Goal: Task Accomplishment & Management: Complete application form

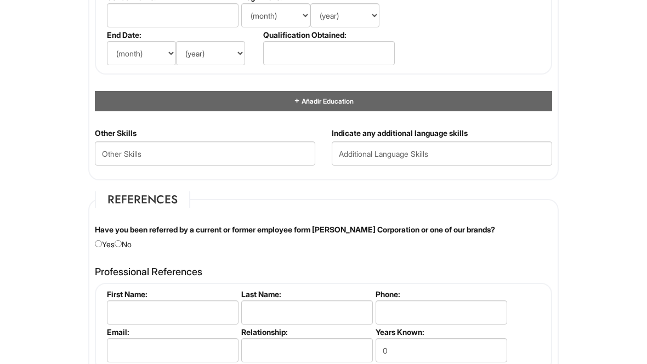
scroll to position [1141, 0]
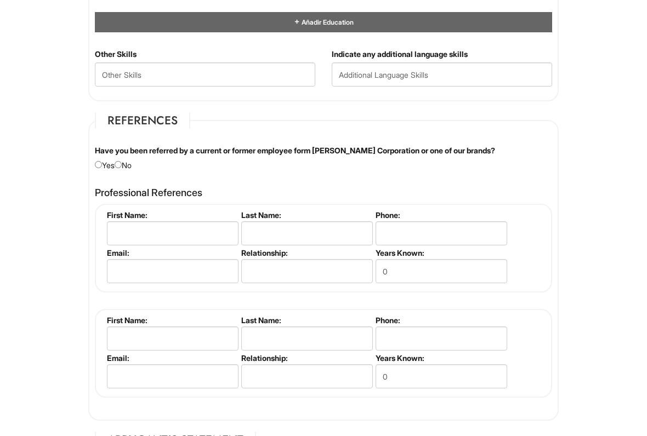
scroll to position [1221, 0]
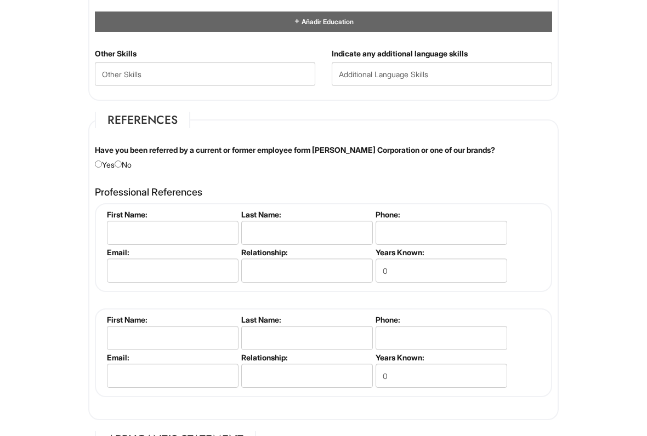
click at [122, 168] on input "radio" at bounding box center [118, 164] width 7 height 7
radio input "true"
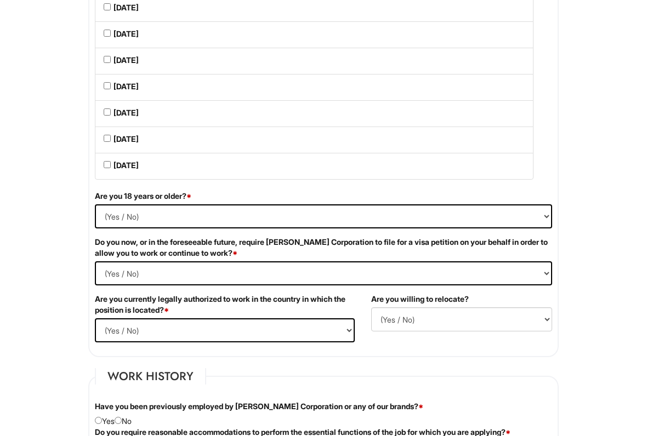
scroll to position [578, 0]
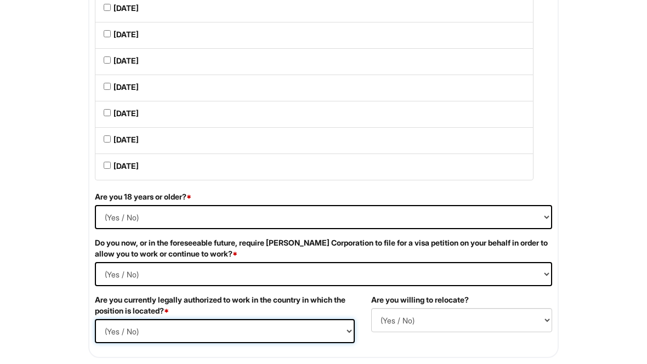
click at [344, 335] on select "(Yes / No) Si No" at bounding box center [225, 332] width 260 height 24
select select "No"
click at [543, 328] on select "(Yes / No) No Si" at bounding box center [461, 320] width 181 height 24
select select "N"
click at [540, 283] on Required "(Yes / No) Si No" at bounding box center [323, 274] width 457 height 24
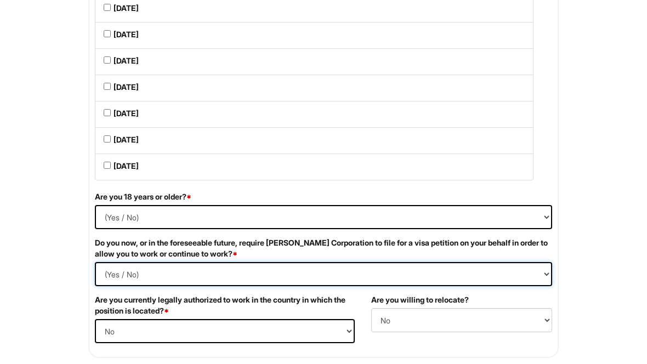
select Required "Yes"
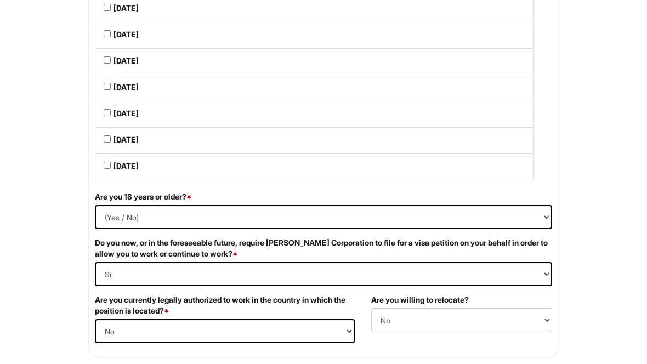
click at [516, 229] on select "(Yes / No) Si No" at bounding box center [323, 217] width 457 height 24
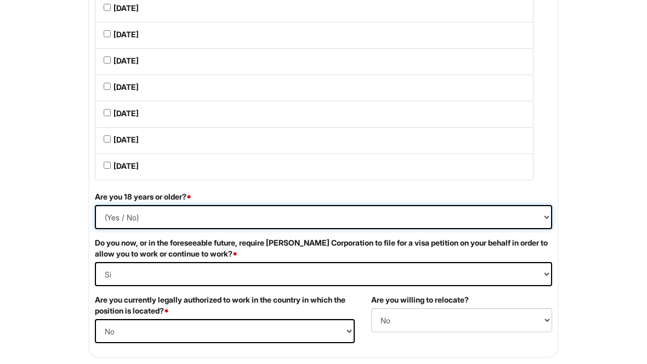
select select "Yes"
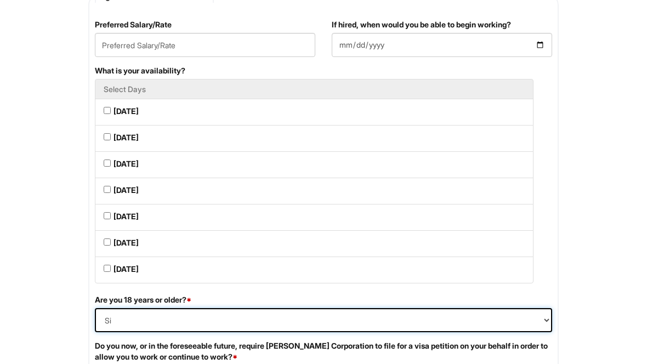
scroll to position [476, 0]
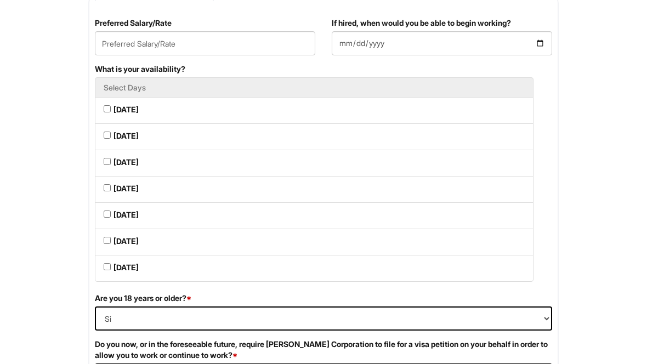
click at [110, 113] on Available_Monday "[DATE]" at bounding box center [107, 109] width 7 height 7
checkbox Available_Monday "true"
click at [118, 141] on label "[DATE]" at bounding box center [125, 135] width 25 height 11
click at [111, 139] on Available_Tuesday "[DATE]" at bounding box center [107, 135] width 7 height 7
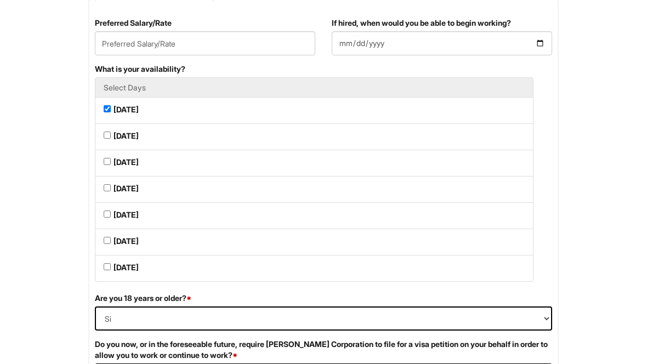
checkbox Available_Tuesday "true"
click at [117, 168] on label "[DATE]" at bounding box center [125, 162] width 25 height 11
click at [111, 165] on Available_Wednesday "[DATE]" at bounding box center [107, 161] width 7 height 7
checkbox Available_Wednesday "true"
click at [112, 203] on li "[DATE]" at bounding box center [314, 189] width 438 height 27
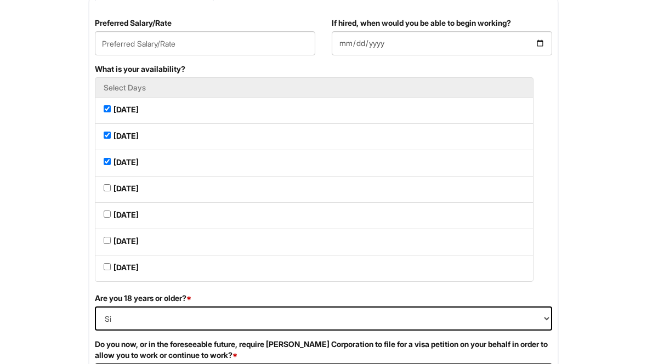
click at [115, 229] on li "[DATE]" at bounding box center [314, 215] width 438 height 27
click at [109, 244] on Available_Saturday "[DATE]" at bounding box center [107, 240] width 7 height 7
checkbox Available_Saturday "true"
click at [115, 219] on label "[DATE]" at bounding box center [125, 214] width 25 height 11
click at [111, 218] on Available_Friday "[DATE]" at bounding box center [107, 213] width 7 height 7
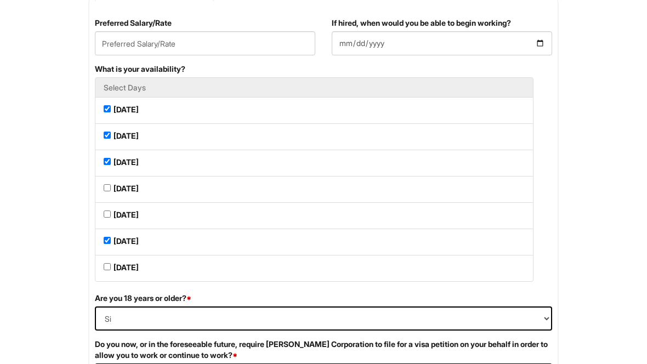
checkbox Available_Friday "true"
click at [112, 186] on li "[DATE]" at bounding box center [314, 189] width 438 height 27
click at [104, 190] on Available_Thursday "[DATE]" at bounding box center [107, 187] width 7 height 7
checkbox Available_Thursday "true"
click at [107, 270] on Available_Sunday "[DATE]" at bounding box center [107, 266] width 7 height 7
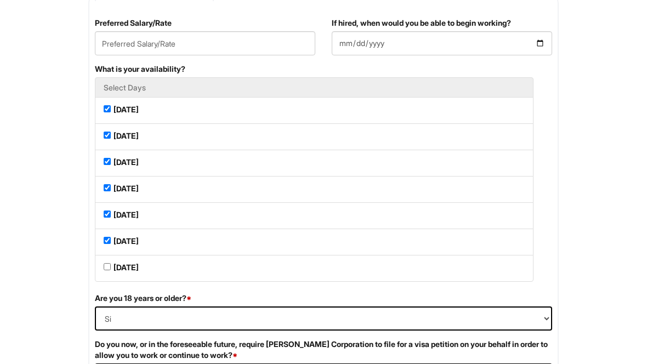
checkbox Available_Sunday "true"
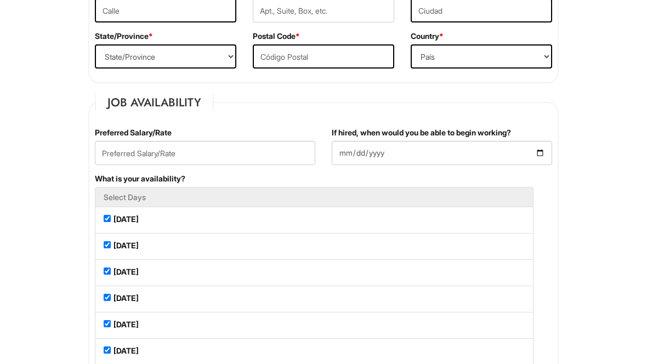
scroll to position [367, 0]
click at [273, 157] on input "text" at bounding box center [205, 153] width 220 height 24
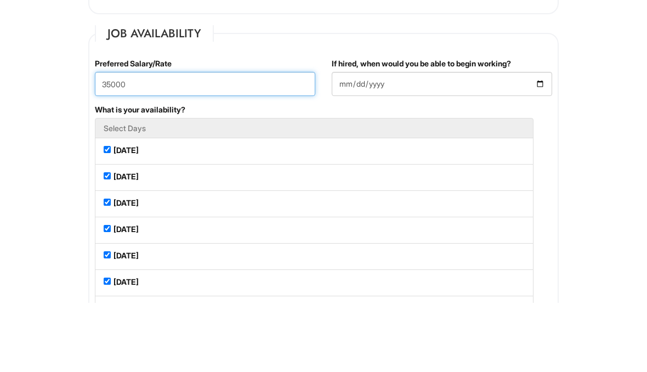
type input "35000"
click at [371, 141] on input "If hired, when would you be able to begin working?" at bounding box center [442, 153] width 220 height 24
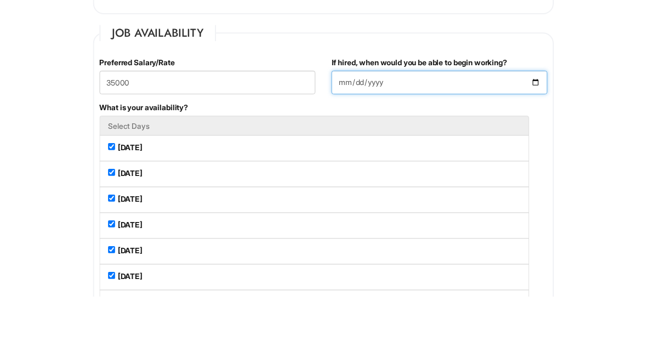
scroll to position [436, 0]
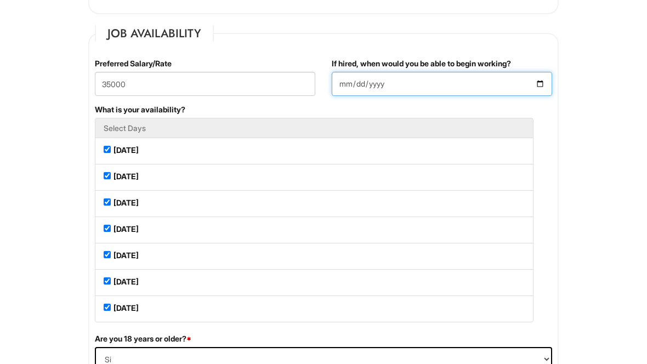
type input "2025-08-31"
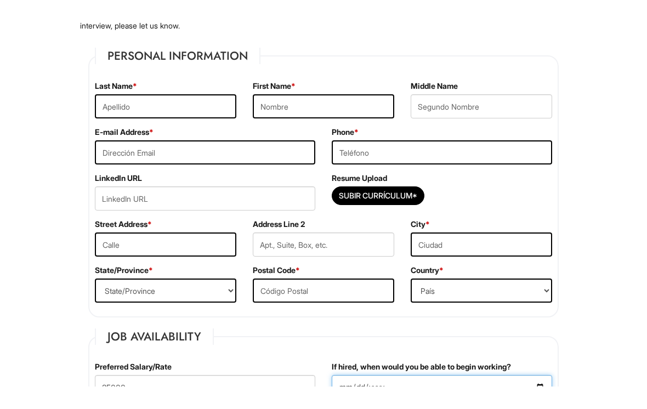
scroll to position [157, 0]
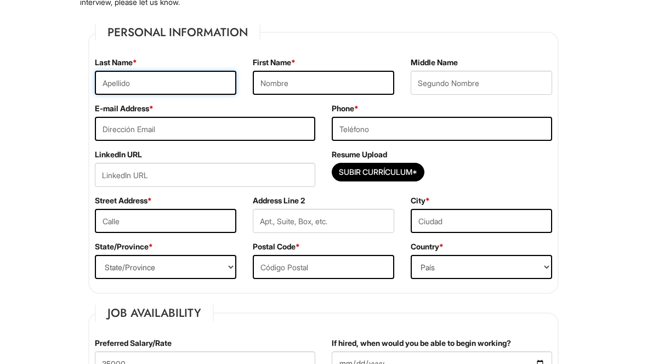
click at [210, 87] on input "text" at bounding box center [165, 83] width 141 height 24
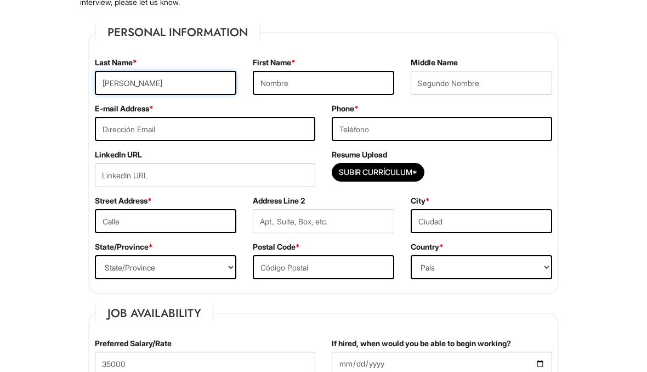
type input "Frometa"
click at [340, 83] on input "text" at bounding box center [323, 83] width 141 height 24
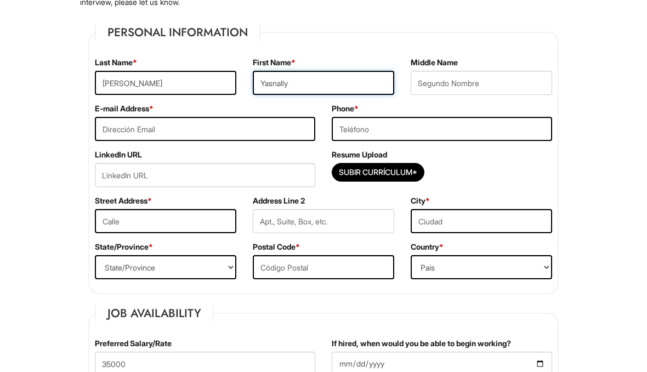
type input "Yasnally"
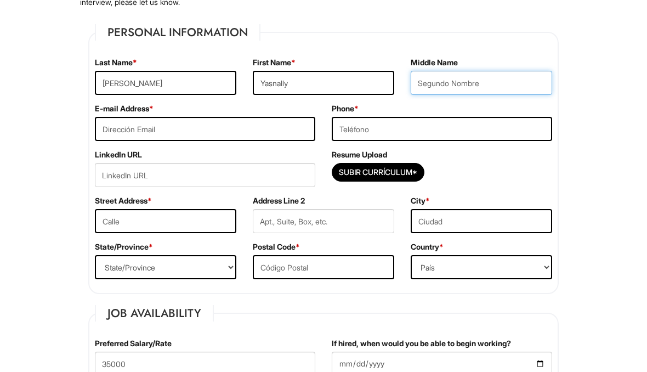
click at [493, 83] on input "text" at bounding box center [481, 83] width 141 height 24
type input "L"
click at [176, 84] on input "Frometa" at bounding box center [165, 83] width 141 height 24
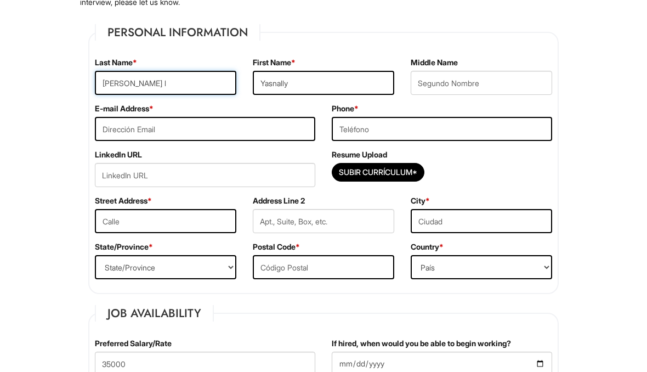
type input "Frometa"
click at [249, 125] on input "email" at bounding box center [205, 129] width 220 height 24
type input "yasnallyfrometalago@gmail.com"
click at [400, 128] on input "tel" at bounding box center [442, 129] width 220 height 24
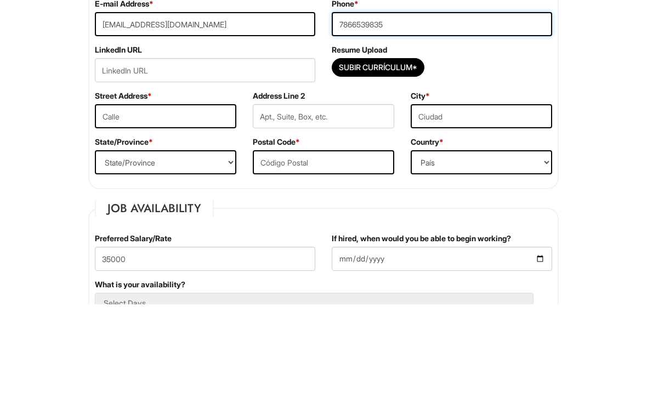
type input "7866539835"
click at [268, 163] on input "url" at bounding box center [205, 175] width 220 height 24
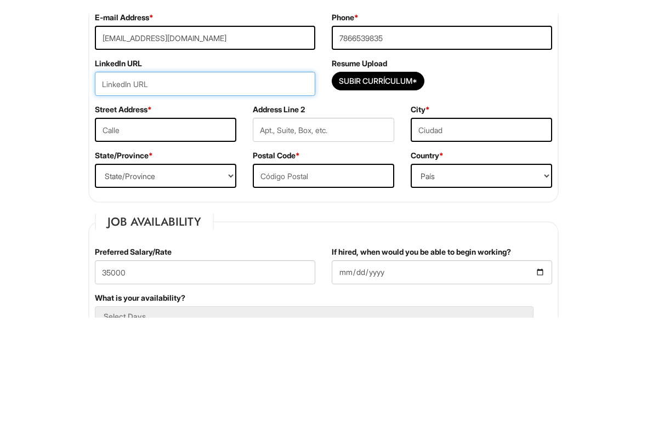
scroll to position [261, 0]
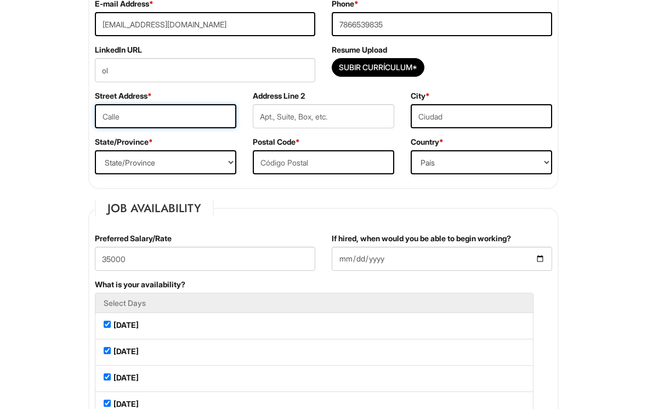
click at [180, 127] on input "text" at bounding box center [165, 116] width 141 height 24
click at [150, 72] on input "ol" at bounding box center [205, 70] width 220 height 24
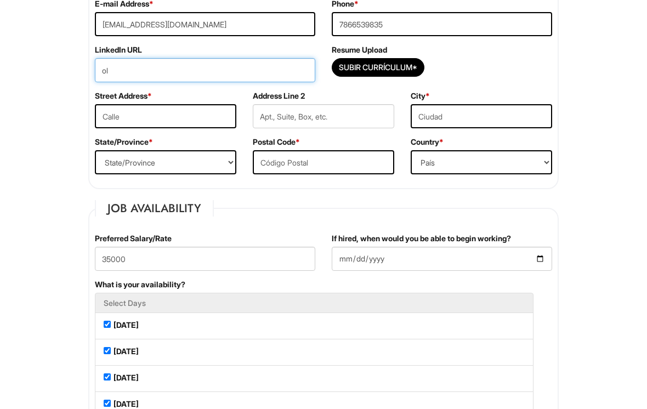
type input "o"
type input "u"
type input "URL"
click at [210, 118] on input "text" at bounding box center [165, 116] width 141 height 24
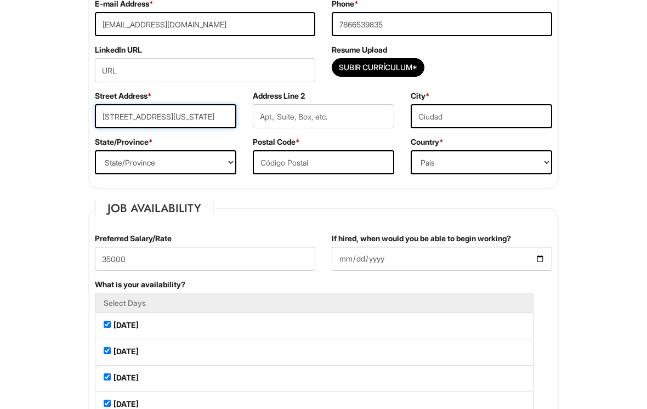
type input "747 Michigan Avenue"
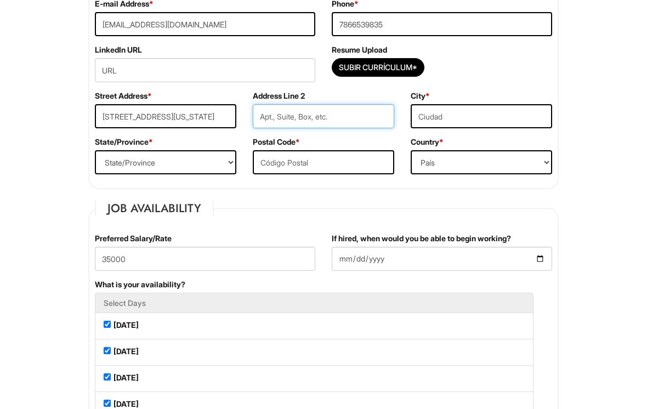
click at [350, 118] on input "text" at bounding box center [323, 116] width 141 height 24
type input "105"
click at [470, 118] on input "text" at bounding box center [481, 116] width 141 height 24
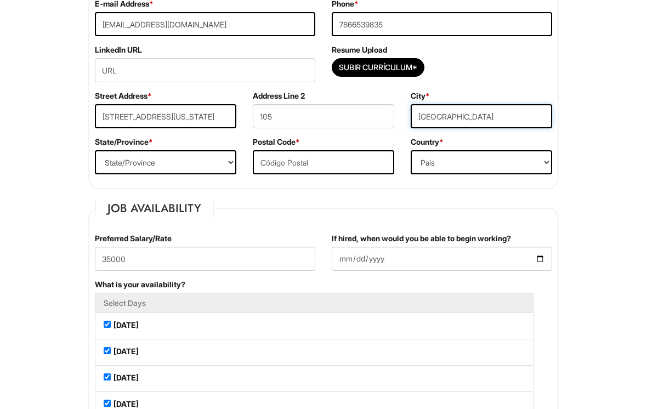
type input "Miami"
click at [229, 160] on select "State/Province ALABAMA ALASKA ARIZONA ARKANSAS CALIFORNIA COLORADO CONNECTICUT …" at bounding box center [165, 162] width 141 height 24
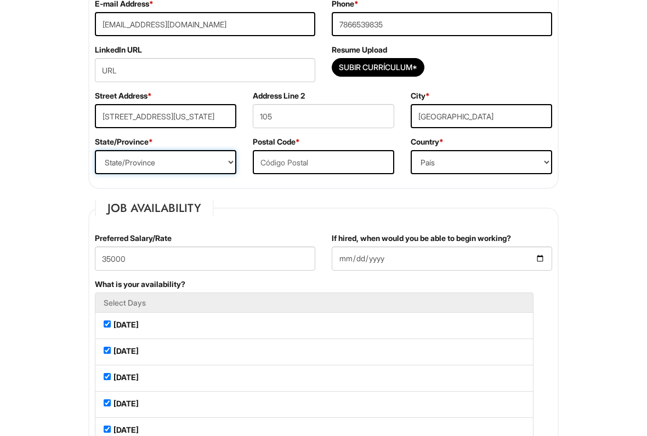
select select "FL"
click at [376, 159] on input "text" at bounding box center [323, 162] width 141 height 24
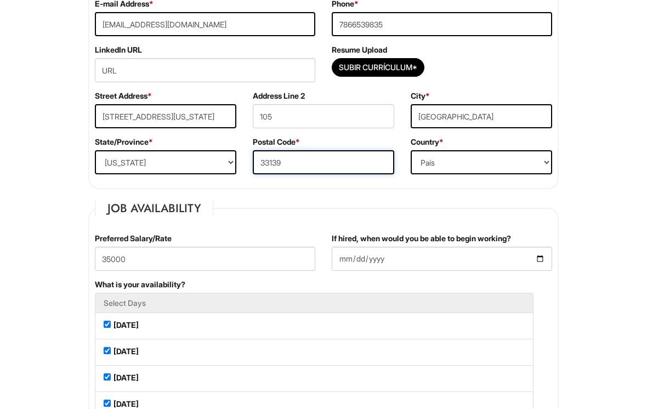
type input "33139"
click at [544, 168] on select "País Afganistán Albania Algeria American Samoa Andorra Angola Anguilla Antarcti…" at bounding box center [481, 162] width 141 height 24
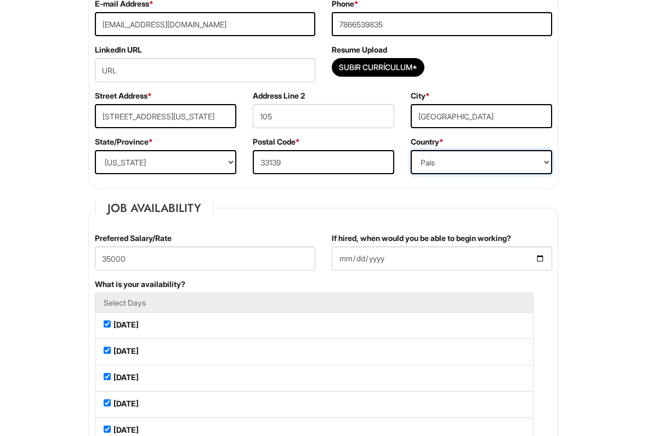
select select "[GEOGRAPHIC_DATA]"
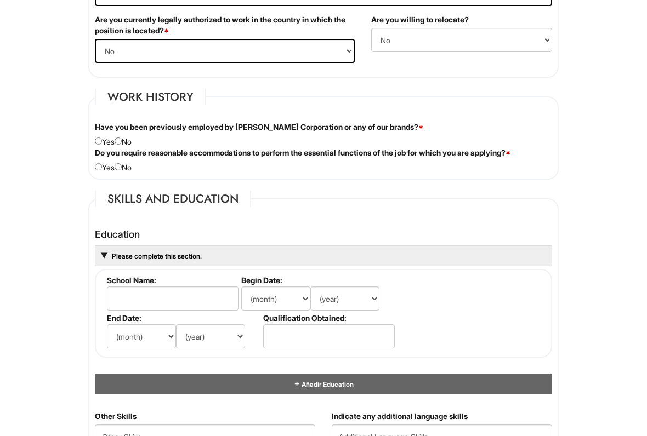
scroll to position [856, 0]
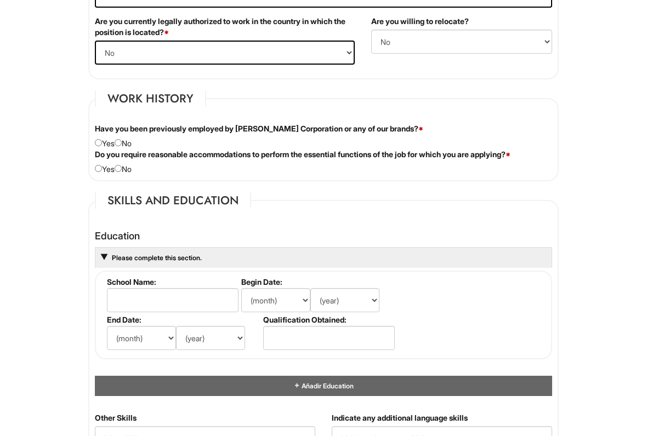
click at [122, 147] on input "radio" at bounding box center [118, 143] width 7 height 7
radio input "true"
click at [131, 170] on div "Do you require reasonable accommodations to perform the essential functions of …" at bounding box center [324, 162] width 474 height 26
click at [99, 172] on input "radio" at bounding box center [98, 168] width 7 height 7
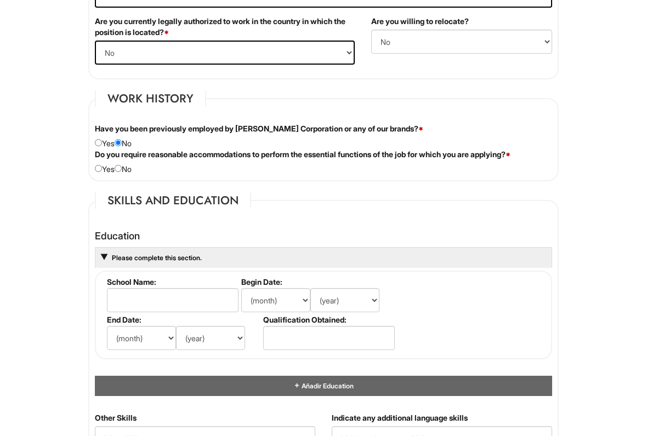
radio input "true"
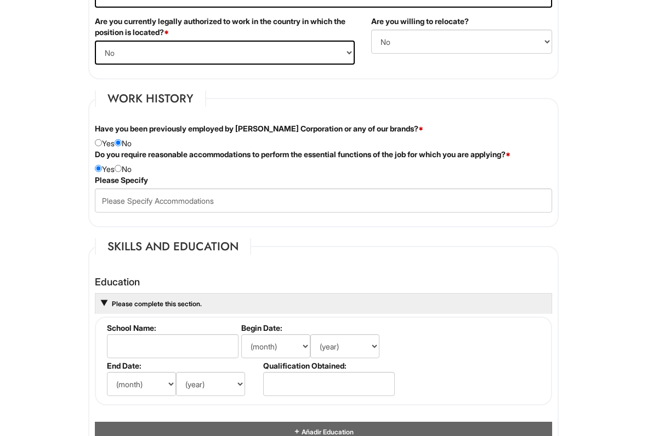
click at [136, 175] on div "Do you require reasonable accommodations to perform the essential functions of …" at bounding box center [324, 162] width 474 height 26
click at [137, 175] on div "Do you require reasonable accommodations to perform the essential functions of …" at bounding box center [324, 162] width 474 height 26
click at [122, 172] on input "radio" at bounding box center [118, 168] width 7 height 7
radio input "true"
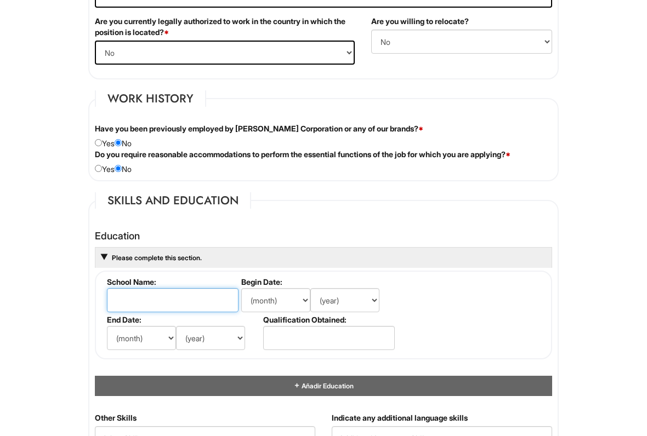
click at [213, 305] on input "text" at bounding box center [173, 300] width 132 height 24
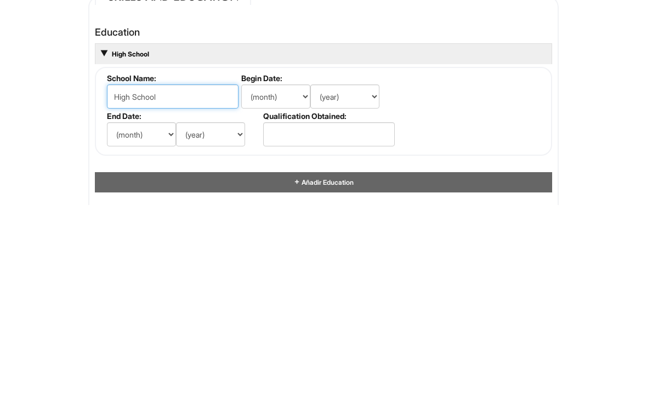
type input "High School"
click at [303, 288] on select "(month) Ene Feb Mar Abr Mayo Jun Jul Ago Set Oct Nov Dic" at bounding box center [275, 300] width 69 height 24
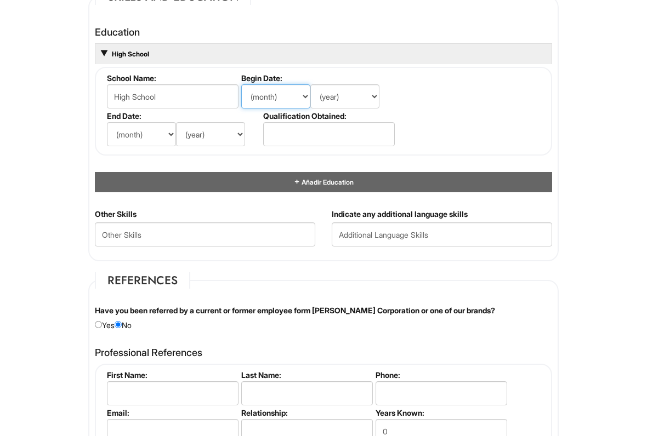
select select "9"
click at [375, 104] on select "(year) 2029 2028 2027 2026 2025 2024 2023 2022 2021 2020 2019 2018 2017 2016 20…" at bounding box center [344, 96] width 69 height 24
select select "1997"
click at [170, 140] on select "(month) Ene Feb Mar Abr Mayo Jun Jul Ago Set Oct Nov Dic" at bounding box center [141, 134] width 69 height 24
select select "7"
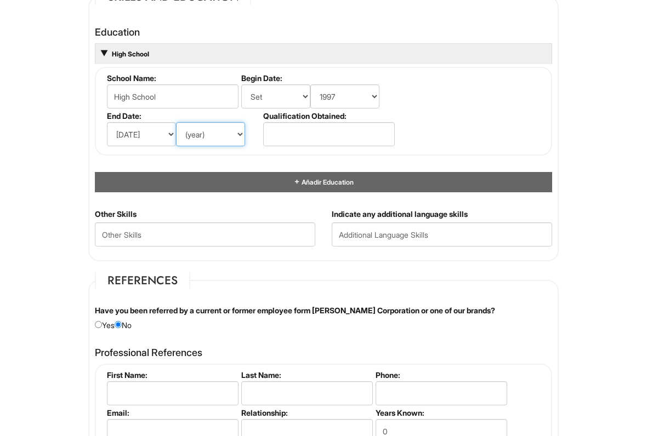
click at [244, 137] on select "(year) 2029 2028 2027 2026 2025 2024 2023 2022 2021 2020 2019 2018 2017 2016 20…" at bounding box center [210, 134] width 69 height 24
click at [379, 98] on select "(year) 2029 2028 2027 2026 2025 2024 2023 2022 2021 2020 2019 2018 2017 2016 20…" at bounding box center [344, 96] width 69 height 24
select select "1994"
click at [237, 143] on select "(year) 2029 2028 2027 2026 2025 2024 2023 2022 2021 2020 2019 2018 2017 2016 20…" at bounding box center [210, 134] width 69 height 24
select select "1997"
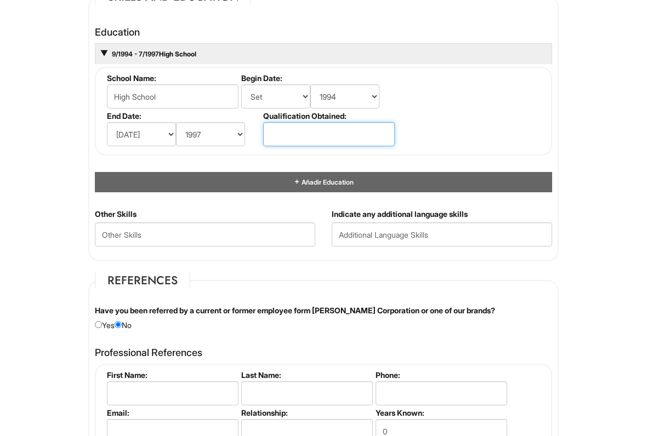
click at [356, 134] on input "text" at bounding box center [329, 134] width 132 height 24
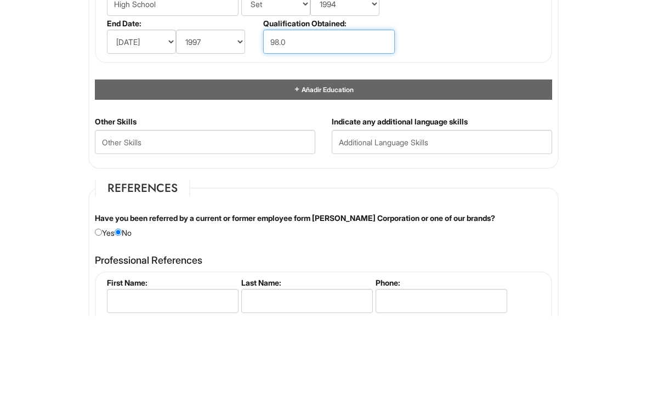
type input "98.0"
click at [418, 172] on div "Añadir Education" at bounding box center [323, 182] width 457 height 20
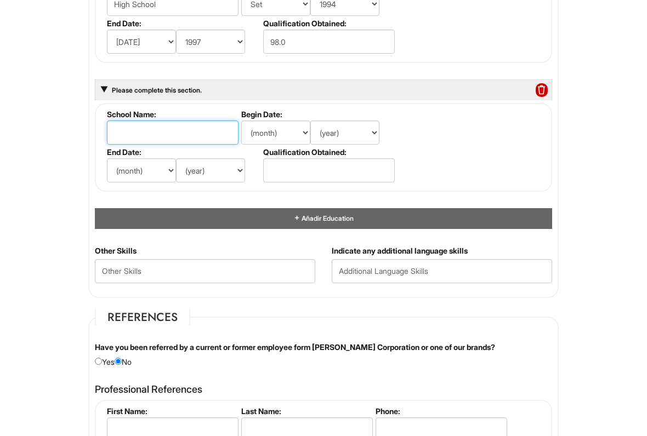
click at [196, 144] on input "text" at bounding box center [173, 133] width 132 height 24
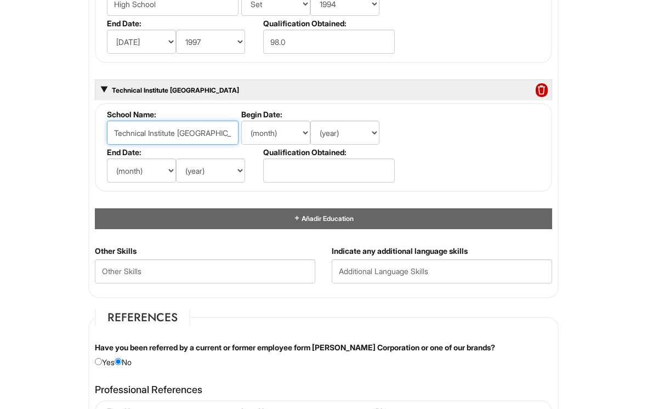
type input "Technical Institute Miami Fl"
click at [305, 140] on select "(month) Ene Feb Mar Abr Mayo Jun Jul Ago Set Oct Nov Dic" at bounding box center [275, 133] width 69 height 24
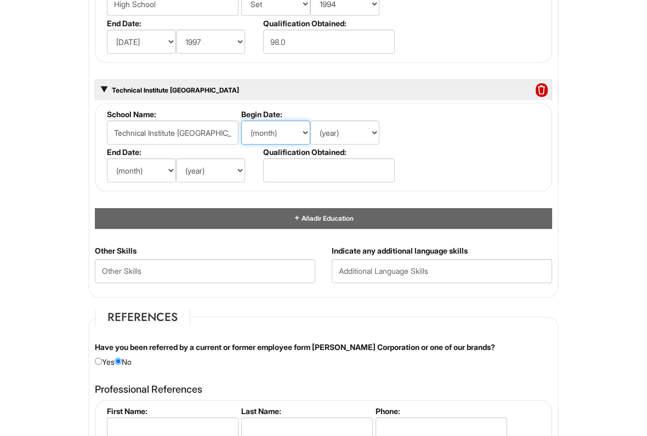
select select "4"
click at [367, 140] on select "(year) 2029 2028 2027 2026 2025 2024 2023 2022 2021 2020 2019 2018 2017 2016 20…" at bounding box center [344, 133] width 69 height 24
select select "2024"
click at [159, 174] on select "(month) Ene Feb Mar Abr Mayo Jun Jul Ago Set Oct Nov Dic" at bounding box center [141, 170] width 69 height 24
select select "2"
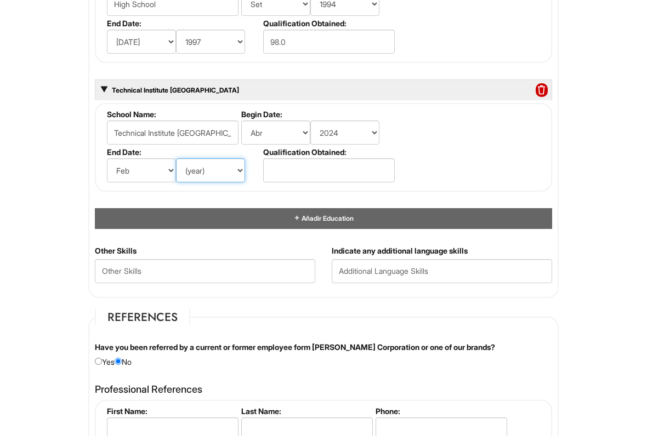
click at [243, 179] on select "(year) 2029 2028 2027 2026 2025 2024 2023 2022 2021 2020 2019 2018 2017 2016 20…" at bounding box center [210, 170] width 69 height 24
select select "2025"
click at [370, 183] on input "text" at bounding box center [329, 170] width 132 height 24
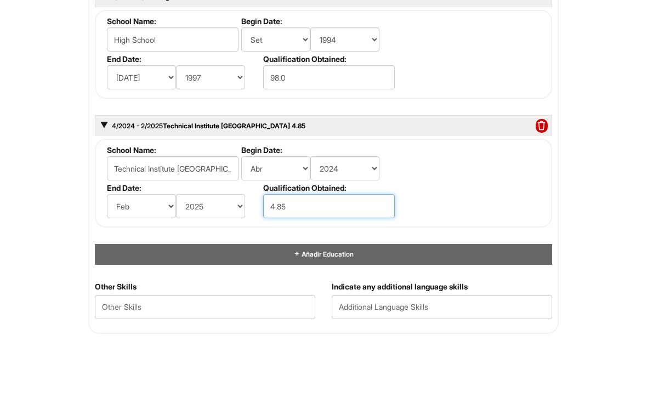
scroll to position [1048, 0]
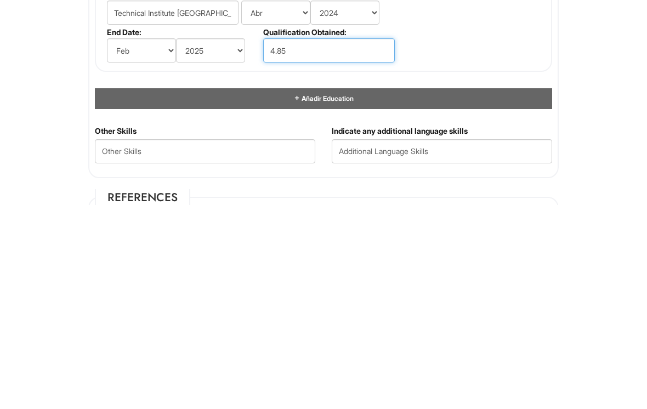
type input "4.85"
click at [354, 298] on span "Añadir Education" at bounding box center [326, 302] width 53 height 8
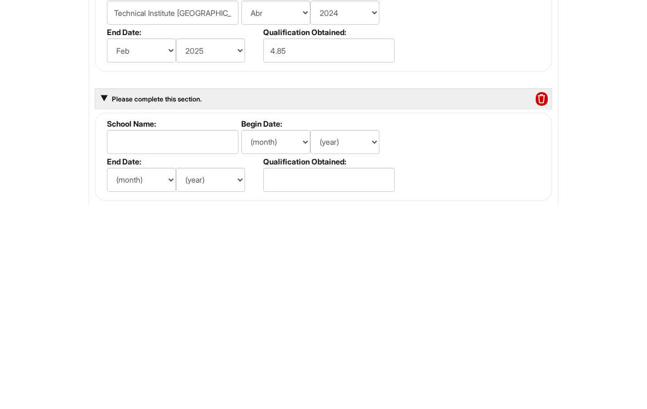
scroll to position [1273, 0]
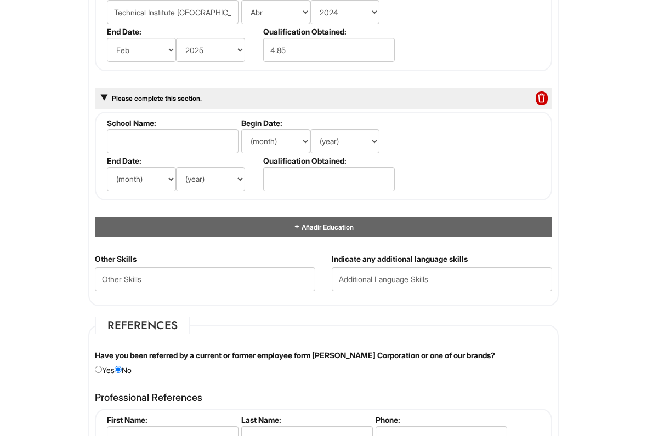
click at [202, 152] on input "text" at bounding box center [173, 142] width 132 height 24
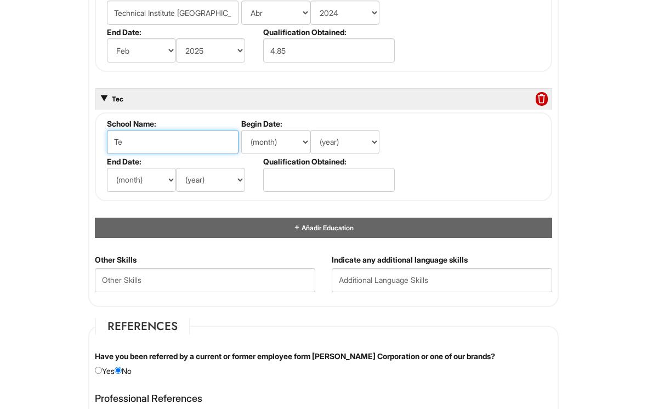
type input "T"
type input "Average technician"
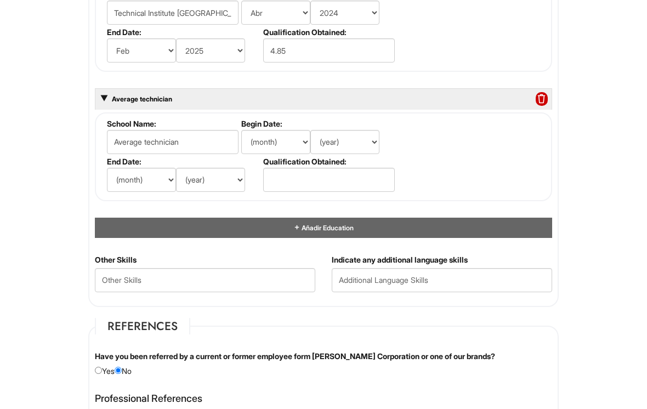
click at [152, 14] on input "Technical Institute Miami Fl" at bounding box center [173, 13] width 132 height 24
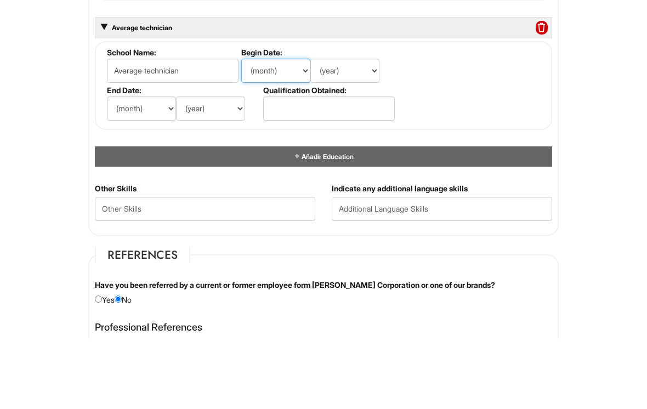
click at [302, 130] on select "(month) Ene Feb Mar Abr Mayo Jun Jul Ago Set Oct Nov Dic" at bounding box center [275, 142] width 69 height 24
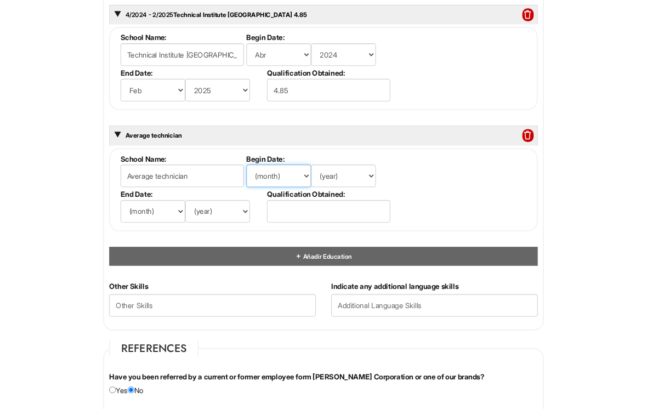
scroll to position [1229, 0]
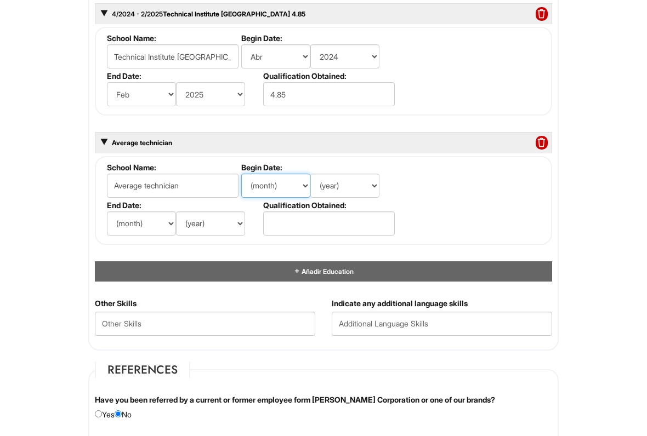
click at [301, 194] on select "(month) Ene Feb Mar Abr Mayo Jun Jul Ago Set Oct Nov Dic" at bounding box center [275, 186] width 69 height 24
select select "9"
click at [377, 191] on select "(year) 2029 2028 2027 2026 2025 2024 2023 2022 2021 2020 2019 2018 2017 2016 20…" at bounding box center [344, 186] width 69 height 24
select select "1998"
click at [172, 225] on select "(month) Ene Feb Mar Abr Mayo Jun Jul Ago Set Oct Nov Dic" at bounding box center [141, 224] width 69 height 24
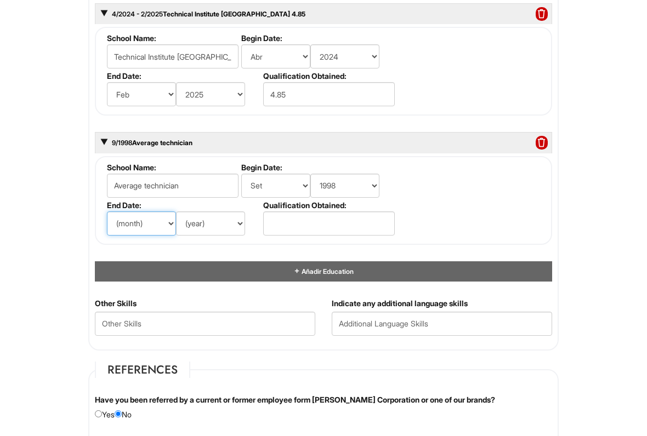
select select "3"
click at [239, 235] on select "(year) 2029 2028 2027 2026 2025 2024 2023 2022 2021 2020 2019 2018 2017 2016 20…" at bounding box center [210, 224] width 69 height 24
select select "2000"
click at [368, 235] on input "text" at bounding box center [329, 224] width 132 height 24
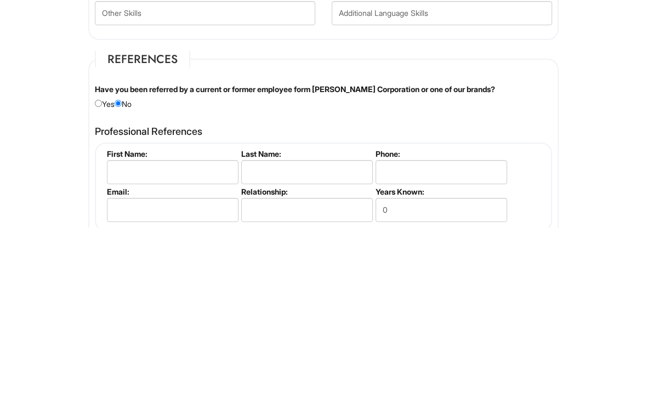
scroll to position [1359, 0]
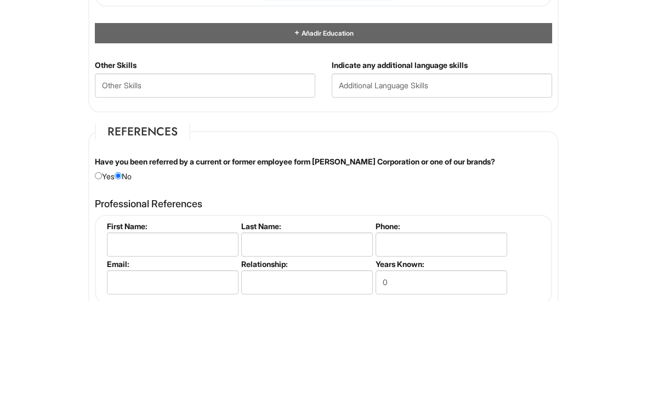
type input "97.0"
click at [273, 182] on Skills "text" at bounding box center [205, 194] width 220 height 24
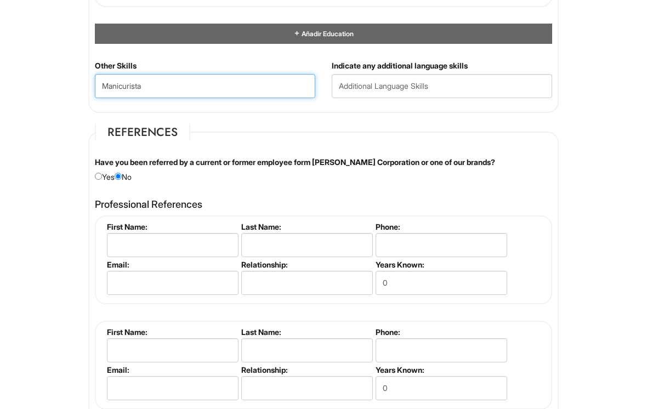
type Skills "Manicurista"
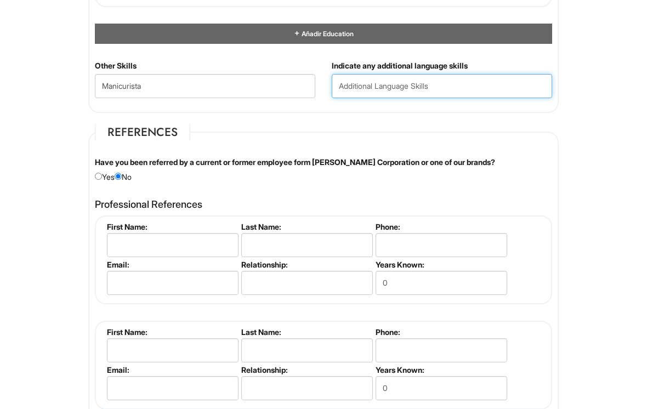
click at [470, 94] on input "text" at bounding box center [442, 86] width 220 height 24
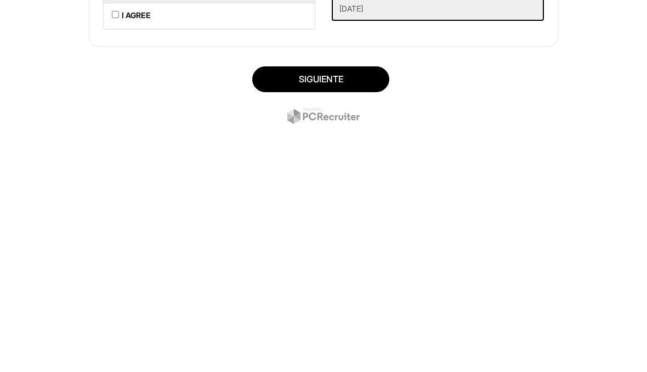
type input "Englesh"
click at [342, 270] on button "Siguiente" at bounding box center [320, 283] width 137 height 26
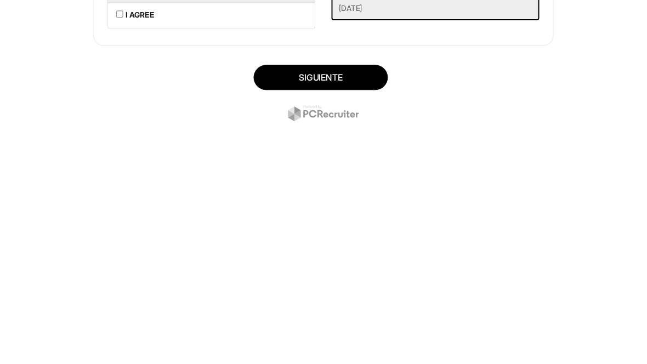
scroll to position [248, 0]
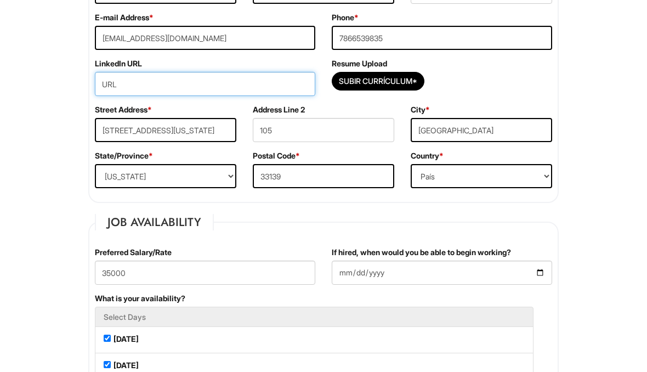
click at [269, 83] on input "URL" at bounding box center [205, 84] width 220 height 24
paste input "url"
type input "U"
click at [273, 84] on input "url" at bounding box center [205, 84] width 220 height 24
click at [273, 86] on input "url" at bounding box center [205, 84] width 220 height 24
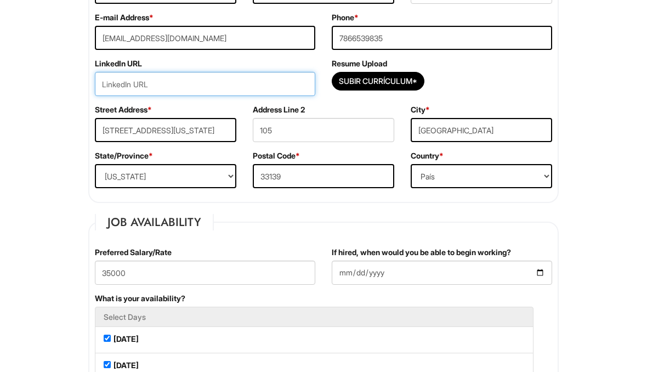
click at [274, 86] on input "url" at bounding box center [205, 84] width 220 height 24
click at [218, 86] on input "url" at bounding box center [205, 84] width 220 height 24
click at [220, 90] on input "url" at bounding box center [205, 84] width 220 height 24
click at [227, 87] on input "url" at bounding box center [205, 84] width 220 height 24
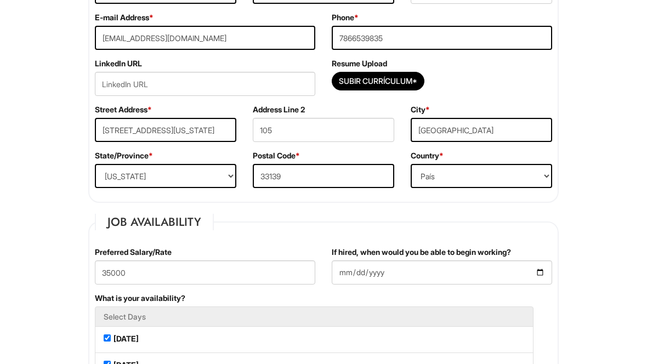
click at [199, 93] on input "url" at bounding box center [205, 84] width 220 height 24
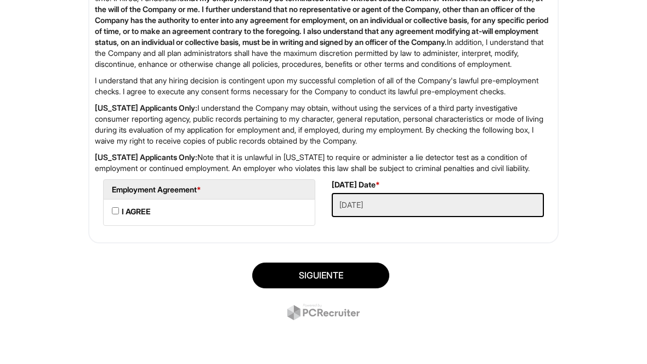
click at [346, 277] on button "Siguiente" at bounding box center [320, 276] width 137 height 26
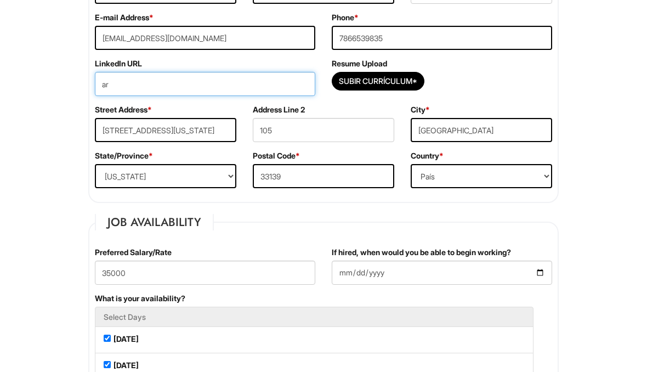
type input "a"
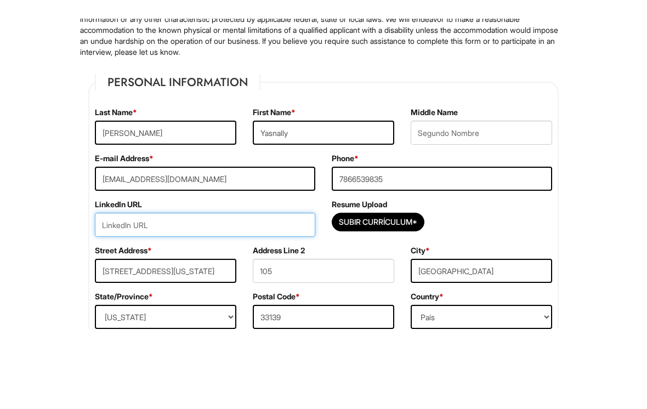
scroll to position [64, 0]
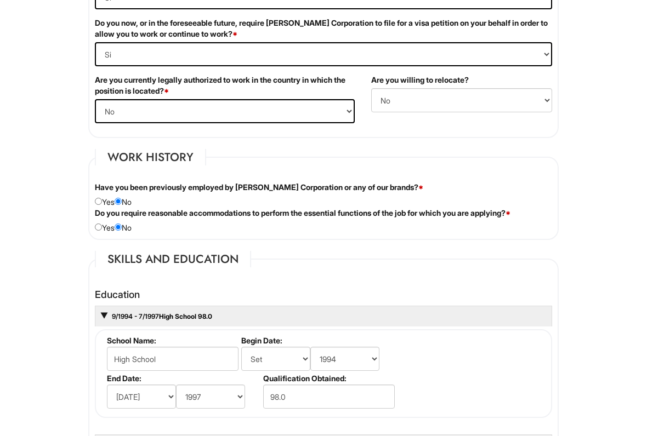
scroll to position [776, 0]
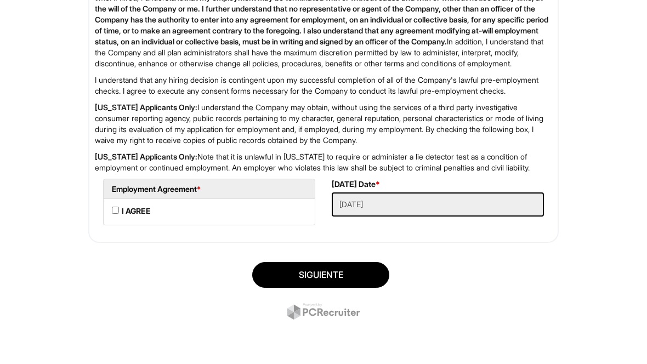
click at [340, 271] on button "Siguiente" at bounding box center [320, 276] width 137 height 26
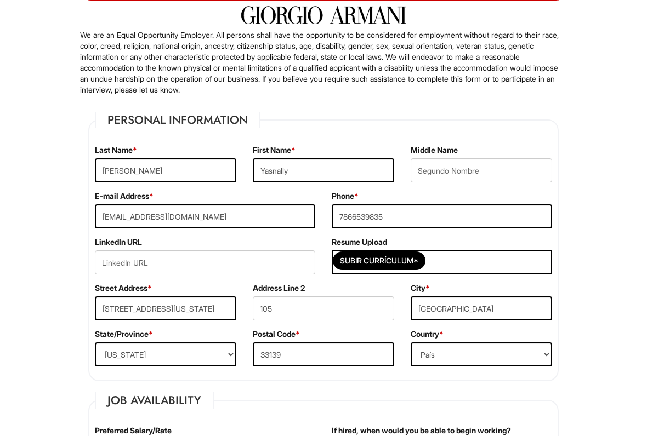
scroll to position [55, 0]
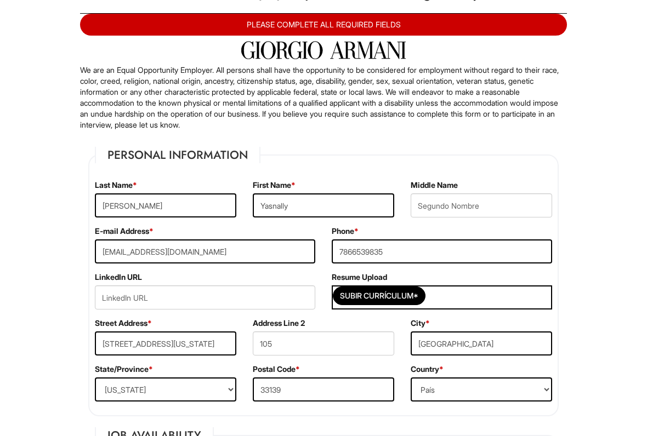
click at [464, 294] on div "Subir Currículum*" at bounding box center [442, 298] width 220 height 24
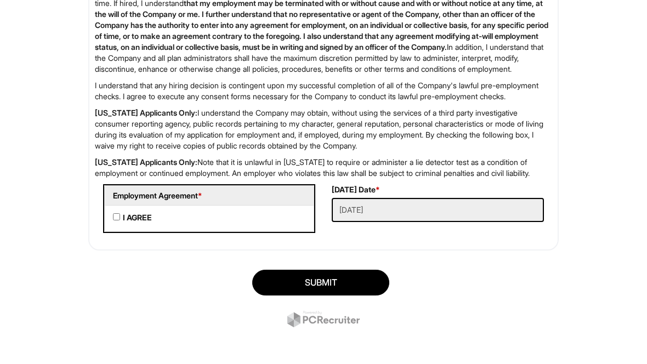
click at [333, 295] on button "SUBMIT" at bounding box center [320, 283] width 137 height 26
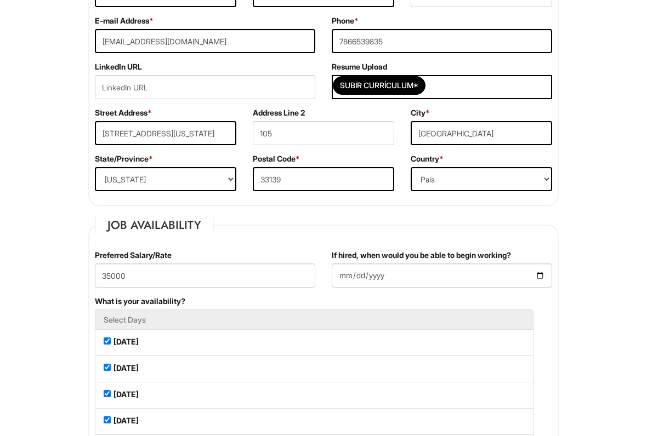
scroll to position [266, 0]
click at [468, 89] on div "Subir Currículum*" at bounding box center [442, 87] width 220 height 24
click at [413, 87] on input "Subir Currículum*" at bounding box center [379, 86] width 92 height 18
click at [425, 78] on input "Subir Currículum*" at bounding box center [379, 86] width 92 height 18
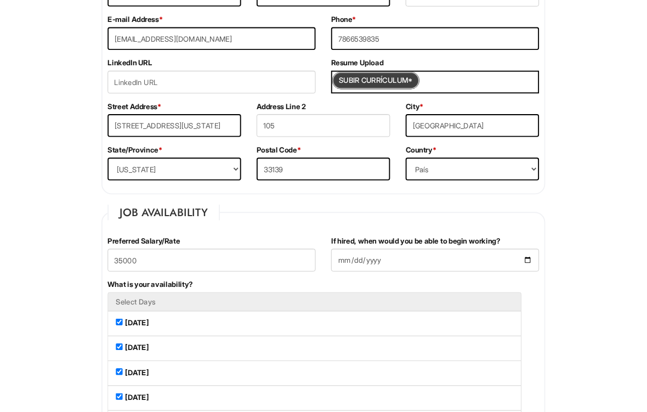
scroll to position [304, 0]
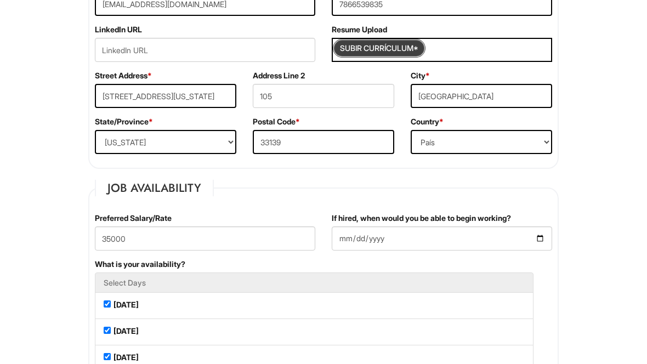
click at [400, 47] on input "Subir Currículum*" at bounding box center [379, 48] width 92 height 18
click at [401, 53] on input "Subir Currículum*" at bounding box center [379, 48] width 92 height 18
click at [411, 43] on input "Subir Currículum*" at bounding box center [379, 48] width 92 height 18
click at [394, 56] on input "Subir Currículum*" at bounding box center [379, 48] width 92 height 18
click at [409, 42] on input "Subir Currículum*" at bounding box center [379, 48] width 92 height 18
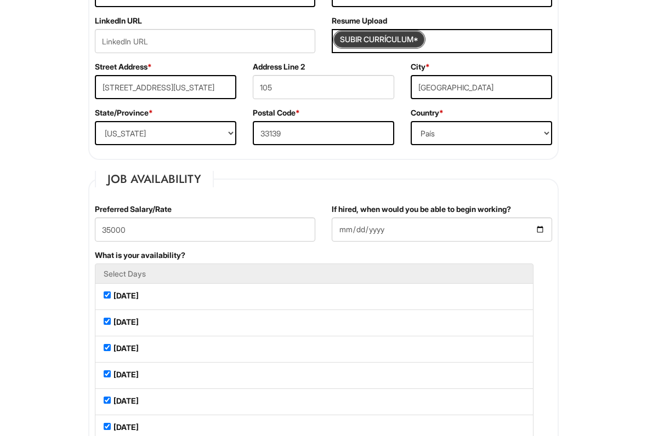
scroll to position [311, 0]
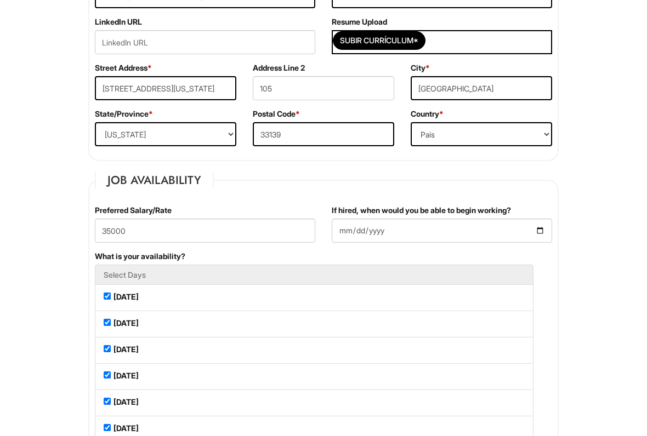
click at [470, 43] on div "Subir Currículum*" at bounding box center [442, 42] width 220 height 24
click at [389, 39] on input "Subir Currículum*" at bounding box center [379, 41] width 92 height 18
click at [404, 39] on input "Subir Currículum*" at bounding box center [379, 41] width 92 height 18
click at [404, 45] on input "Subir Currículum*" at bounding box center [379, 41] width 92 height 18
click at [444, 48] on div "Subir Currículum*" at bounding box center [442, 42] width 220 height 24
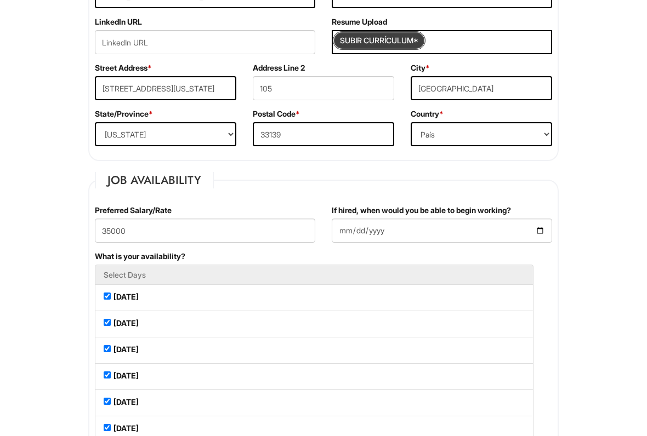
click at [425, 43] on input "Subir Currículum*" at bounding box center [379, 41] width 92 height 18
click at [411, 48] on input "Subir Currículum*" at bounding box center [379, 41] width 92 height 18
click at [419, 44] on input "Subir Currículum*" at bounding box center [379, 41] width 92 height 18
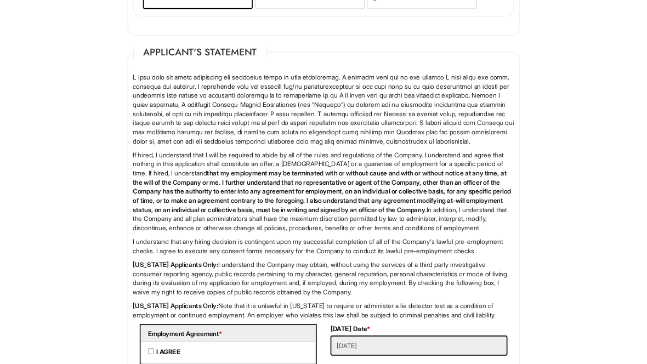
scroll to position [2145, 0]
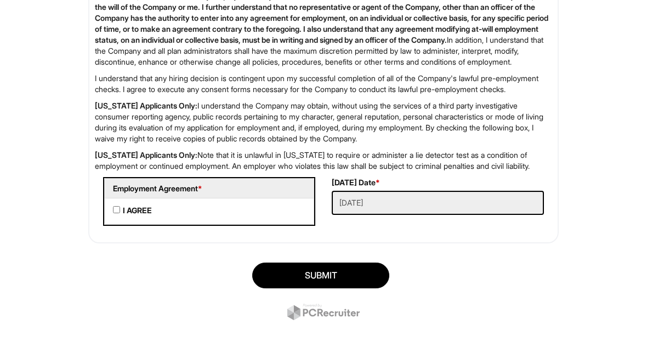
click at [330, 277] on button "SUBMIT" at bounding box center [320, 276] width 137 height 26
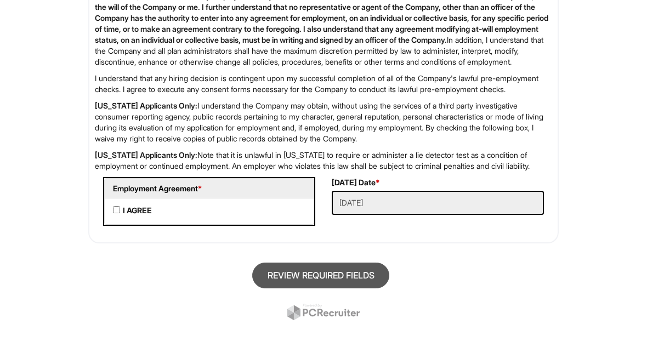
scroll to position [67, 0]
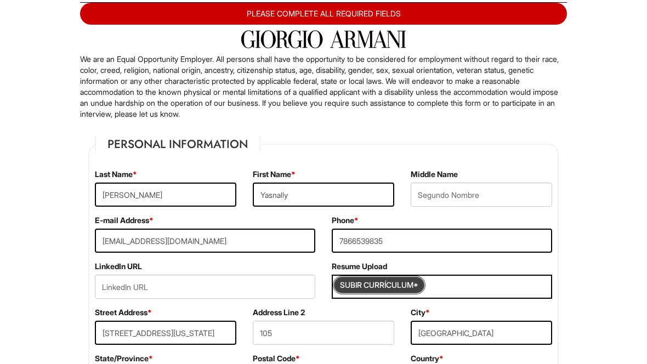
click at [411, 283] on input "Subir Currículum*" at bounding box center [379, 285] width 92 height 18
click at [391, 287] on input "Subir Currículum*" at bounding box center [379, 285] width 92 height 18
type input "C:\fakepath\CamScanner 8-13-25 14.03.pdf"
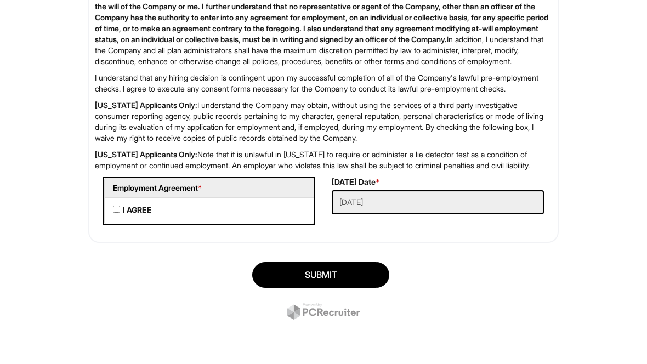
scroll to position [2145, 0]
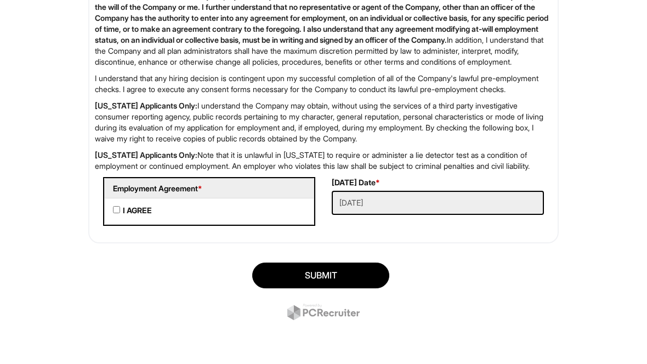
click at [117, 207] on AGREE "I AGREE" at bounding box center [116, 209] width 7 height 7
checkbox AGREE "true"
click at [305, 276] on button "SUBMIT" at bounding box center [320, 276] width 137 height 26
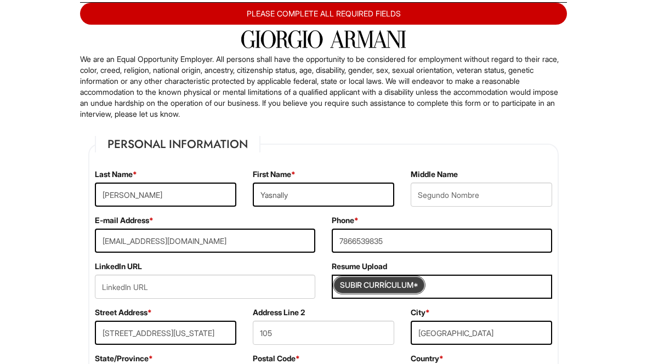
click at [375, 279] on input "Subir Currículum*" at bounding box center [379, 285] width 92 height 18
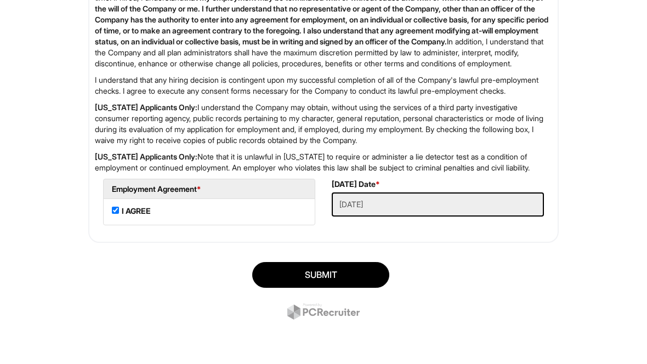
scroll to position [2142, 0]
click at [338, 270] on button "SUBMIT" at bounding box center [320, 276] width 137 height 26
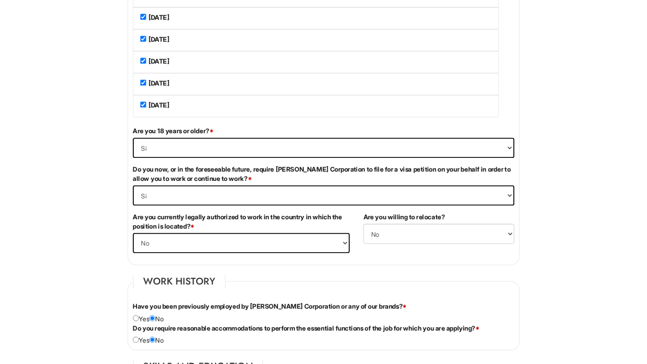
scroll to position [639, 0]
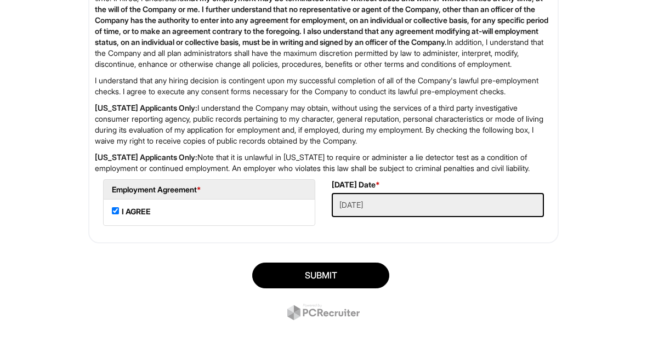
click at [334, 271] on button "SUBMIT" at bounding box center [320, 276] width 137 height 26
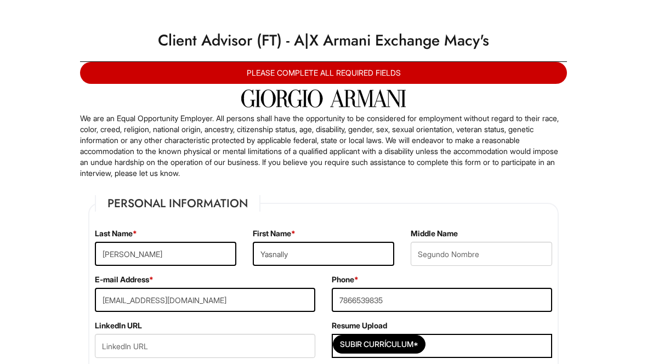
scroll to position [0, 0]
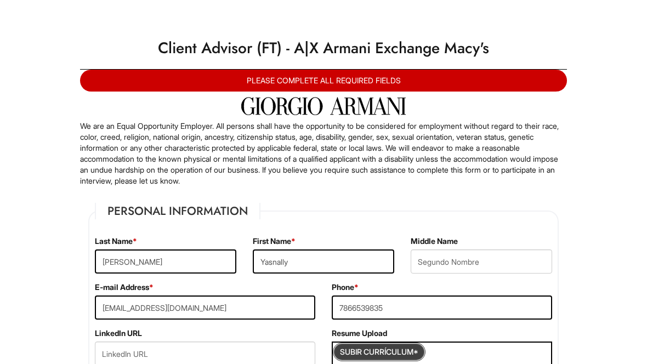
click at [364, 359] on input "Subir Currículum*" at bounding box center [379, 352] width 92 height 18
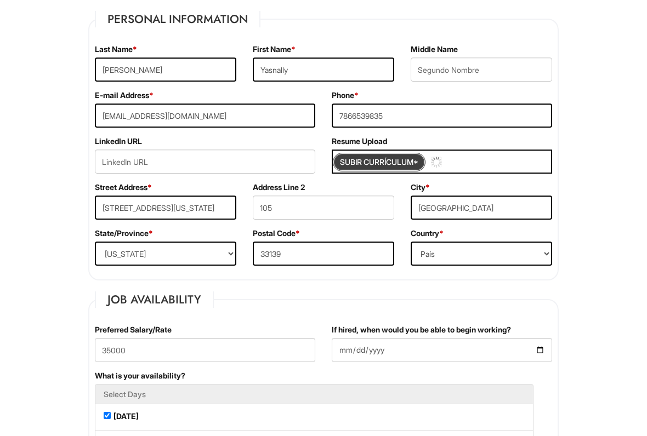
scroll to position [192, 0]
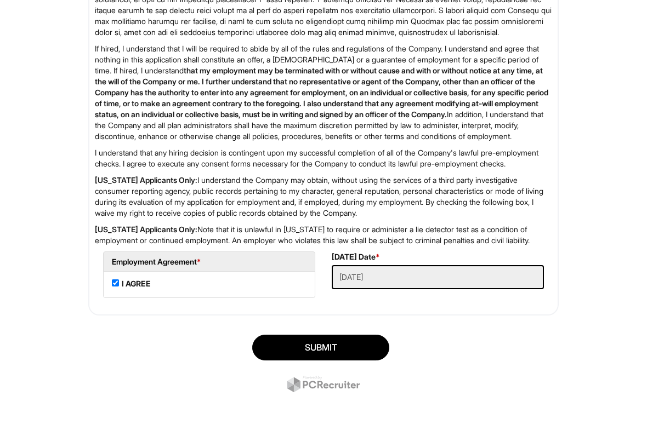
click at [316, 352] on button "SUBMIT" at bounding box center [320, 348] width 137 height 26
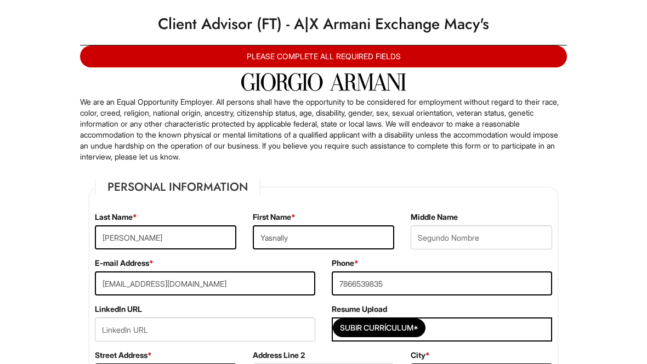
scroll to position [0, 0]
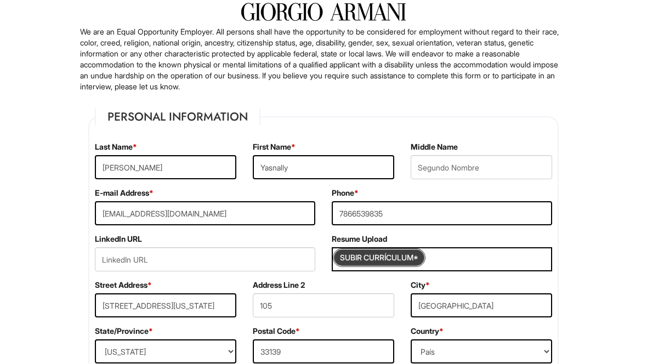
click at [413, 254] on input "Subir Currículum*" at bounding box center [379, 258] width 92 height 18
click at [393, 255] on input "Subir Currículum*" at bounding box center [379, 258] width 92 height 18
click at [392, 254] on input "Subir Currículum*" at bounding box center [379, 258] width 92 height 18
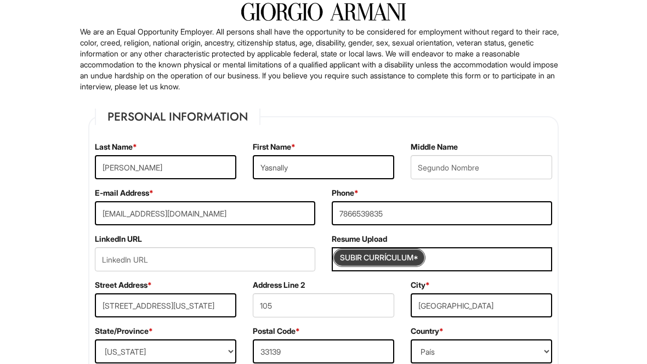
type input "C:\fakepath\Welcome.US USCIS Sponsorship.pdf"
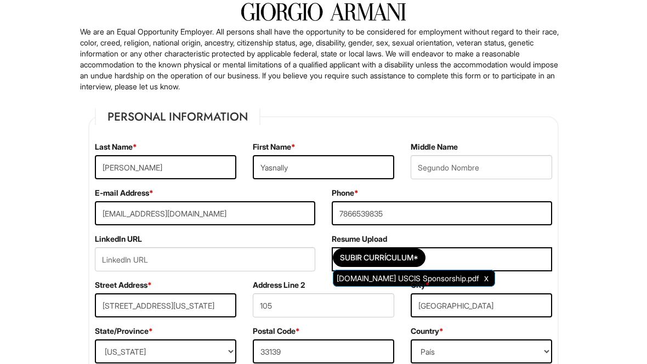
click at [483, 273] on link "Clear Uploaded File" at bounding box center [486, 278] width 10 height 15
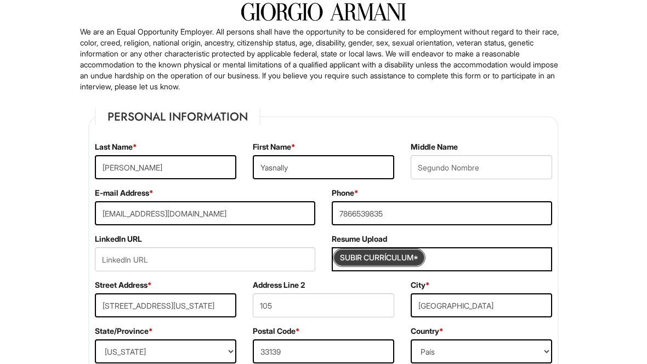
click at [425, 252] on input "Subir Currículum*" at bounding box center [379, 258] width 92 height 18
click at [419, 257] on input "Subir Currículum*" at bounding box center [379, 258] width 92 height 18
click at [396, 262] on input "Subir Currículum*" at bounding box center [379, 258] width 92 height 18
click at [395, 264] on input "Subir Currículum*" at bounding box center [379, 258] width 92 height 18
click at [407, 258] on input "Subir Currículum*" at bounding box center [379, 258] width 92 height 18
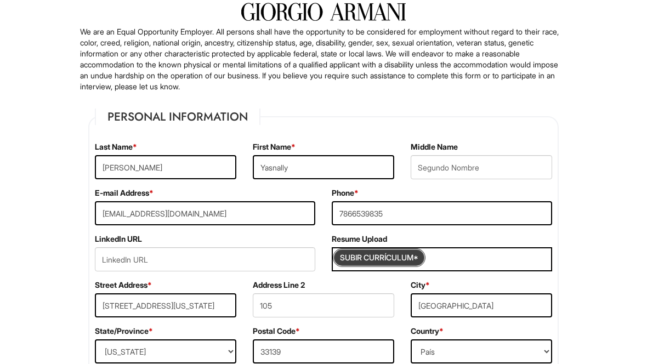
type input "C:\fakepath\CamScanner 8-13-25 14.03.pdf"
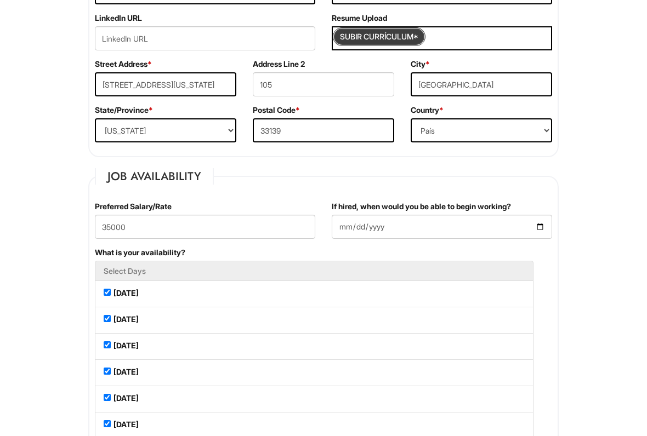
scroll to position [315, 0]
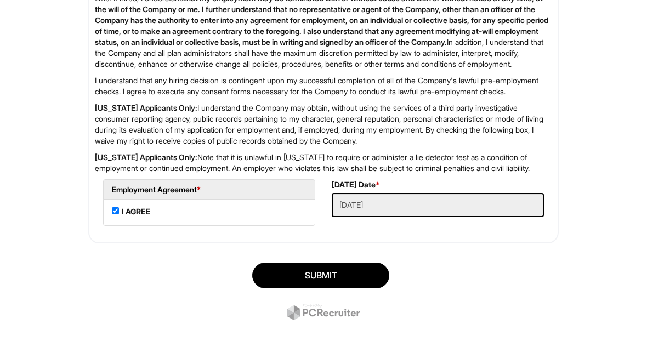
click at [334, 269] on button "SUBMIT" at bounding box center [320, 276] width 137 height 26
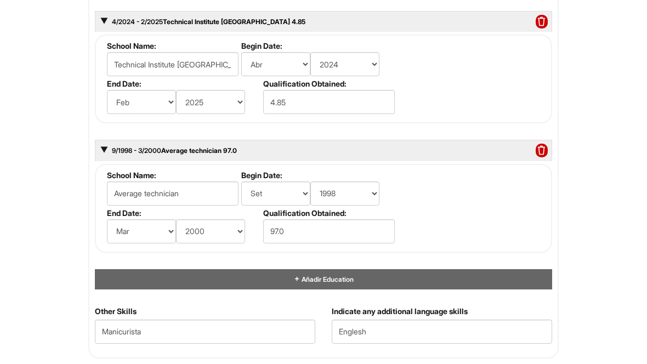
scroll to position [1243, 0]
